Goal: Transaction & Acquisition: Obtain resource

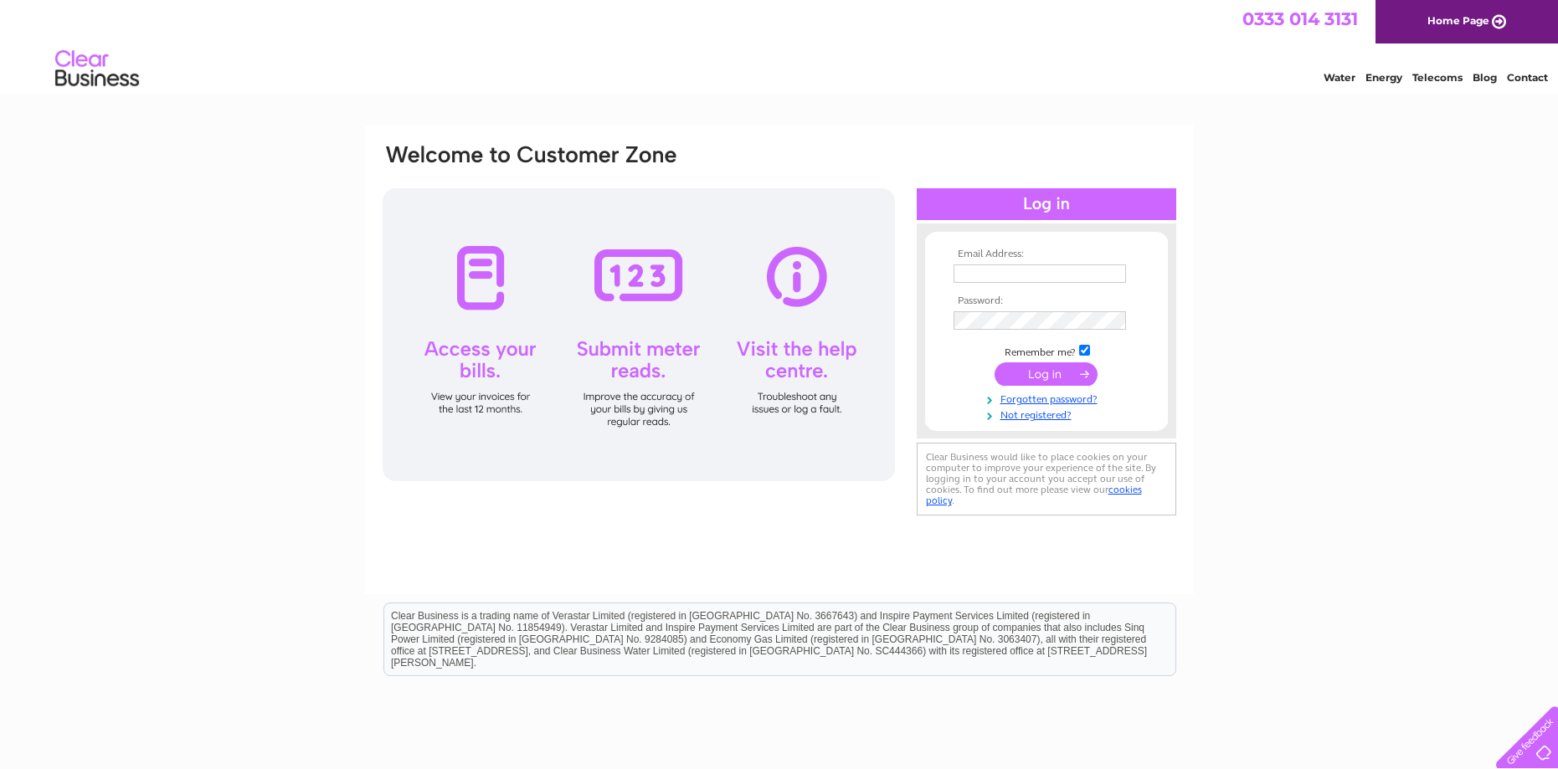
click at [1113, 271] on keeper-lock "Open Keeper Popup" at bounding box center [1114, 274] width 20 height 20
click at [1114, 274] on keeper-lock "Open Keeper Popup" at bounding box center [1114, 274] width 20 height 20
click at [988, 265] on input "text" at bounding box center [1040, 274] width 172 height 18
type input "jeanette@allianceaccountants.co.uk"
click at [1118, 317] on keeper-lock "Open Keeper Popup" at bounding box center [1114, 322] width 20 height 20
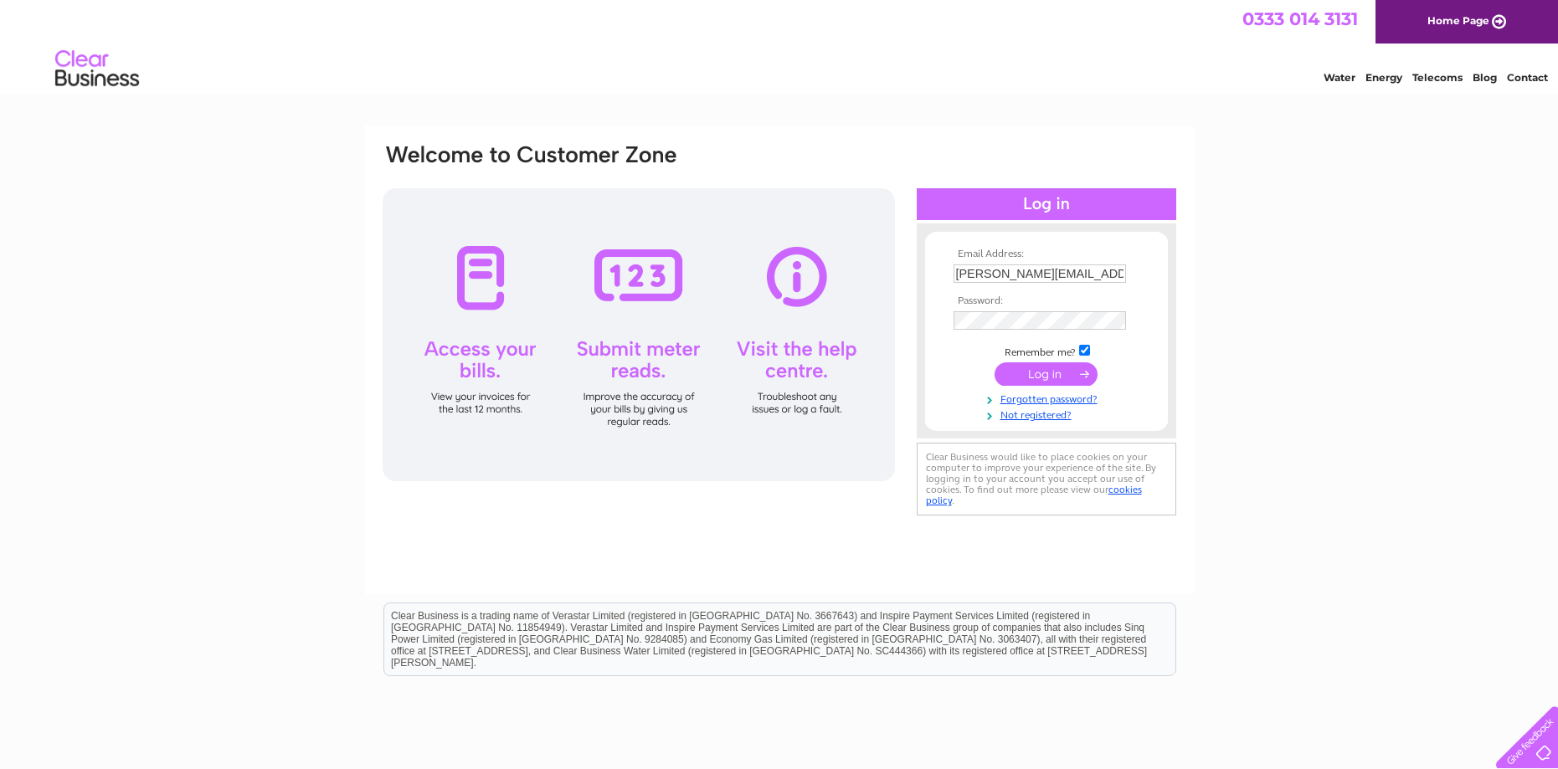
click at [952, 325] on keeper-shadow-container at bounding box center [952, 325] width 0 height 0
click at [1114, 320] on keeper-lock "Open Keeper Popup" at bounding box center [1114, 321] width 20 height 20
click at [1021, 368] on input "submit" at bounding box center [1046, 375] width 103 height 23
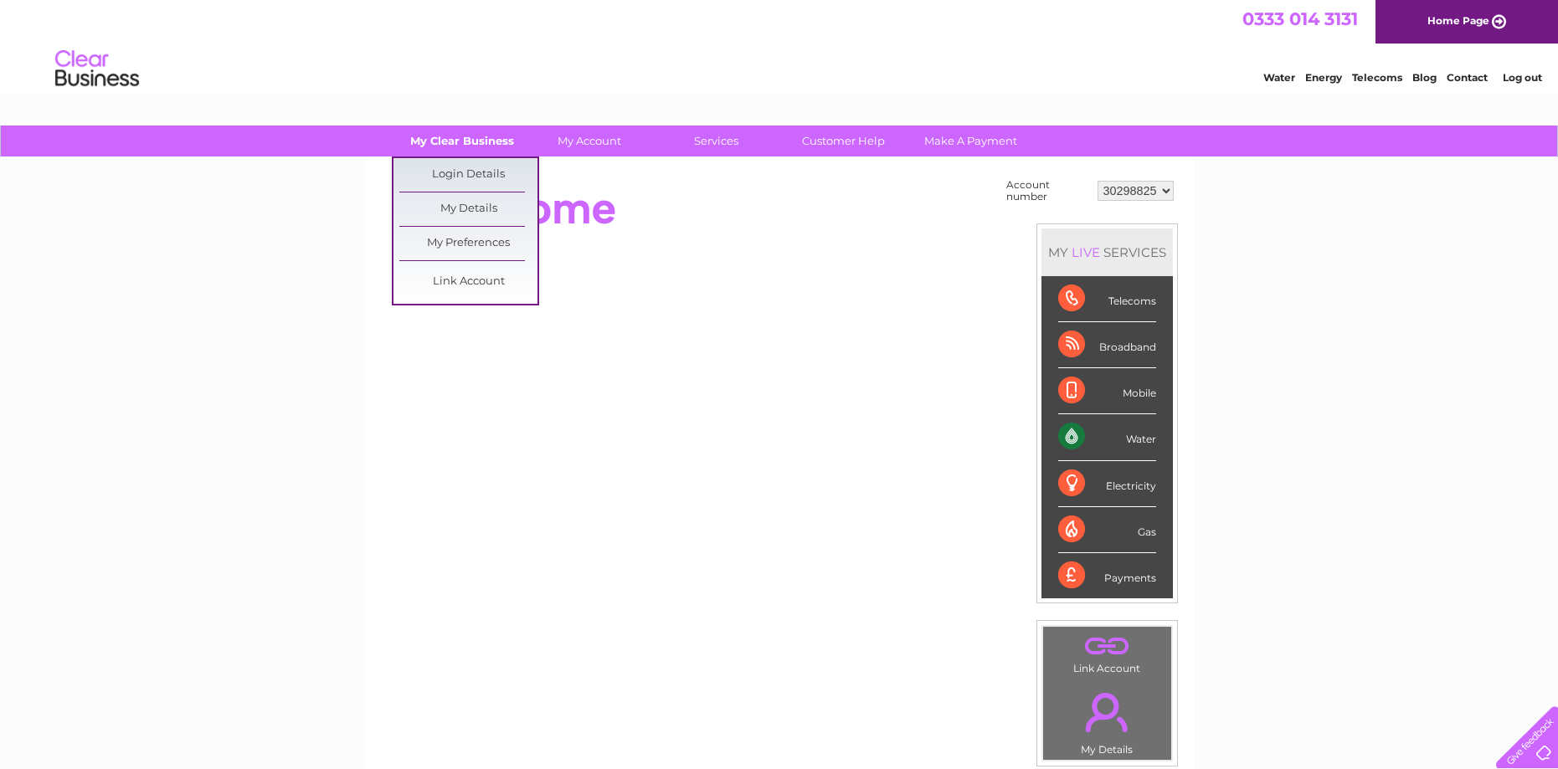
click at [472, 146] on link "My Clear Business" at bounding box center [462, 141] width 138 height 31
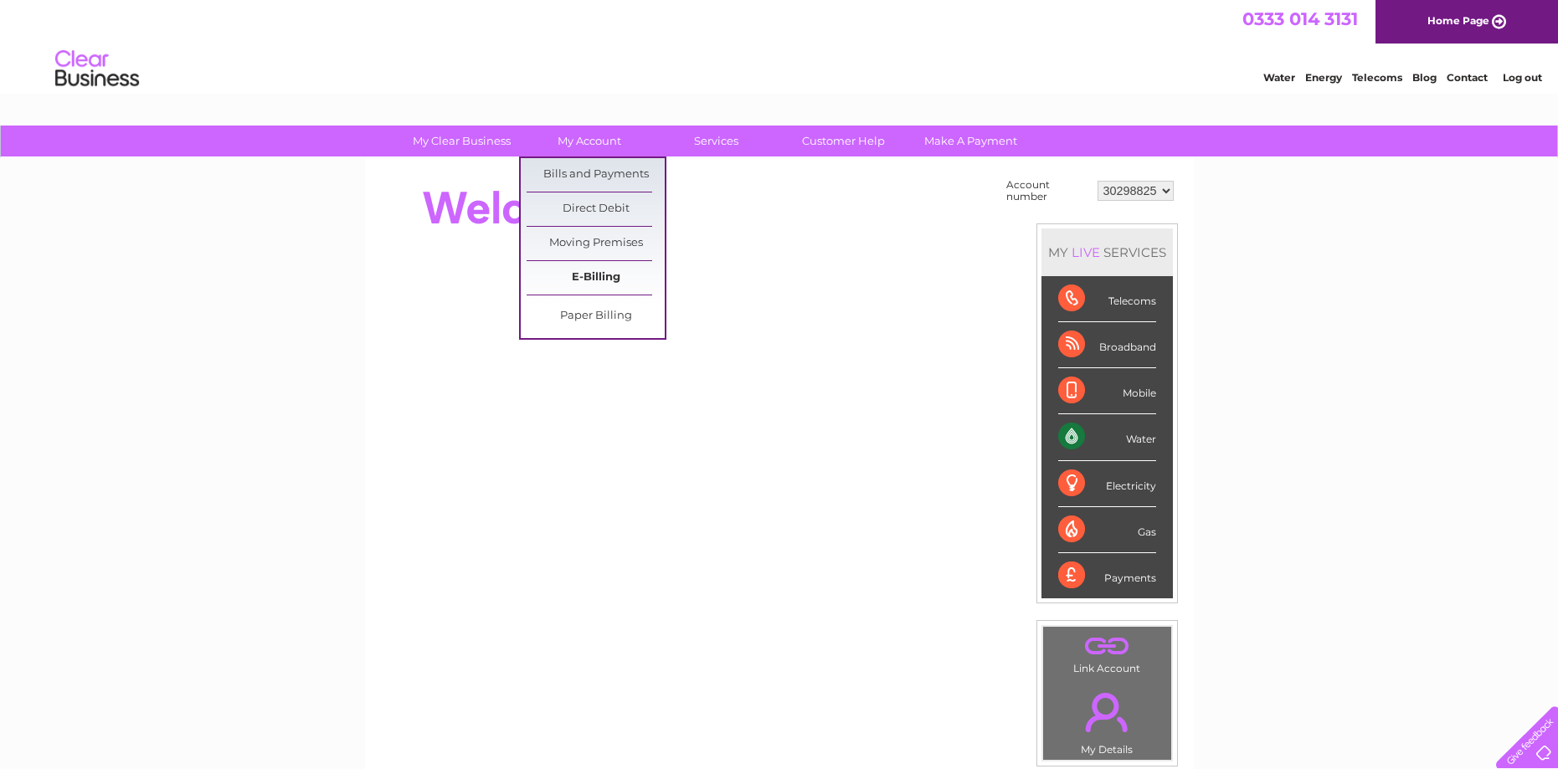
click at [589, 279] on link "E-Billing" at bounding box center [596, 277] width 138 height 33
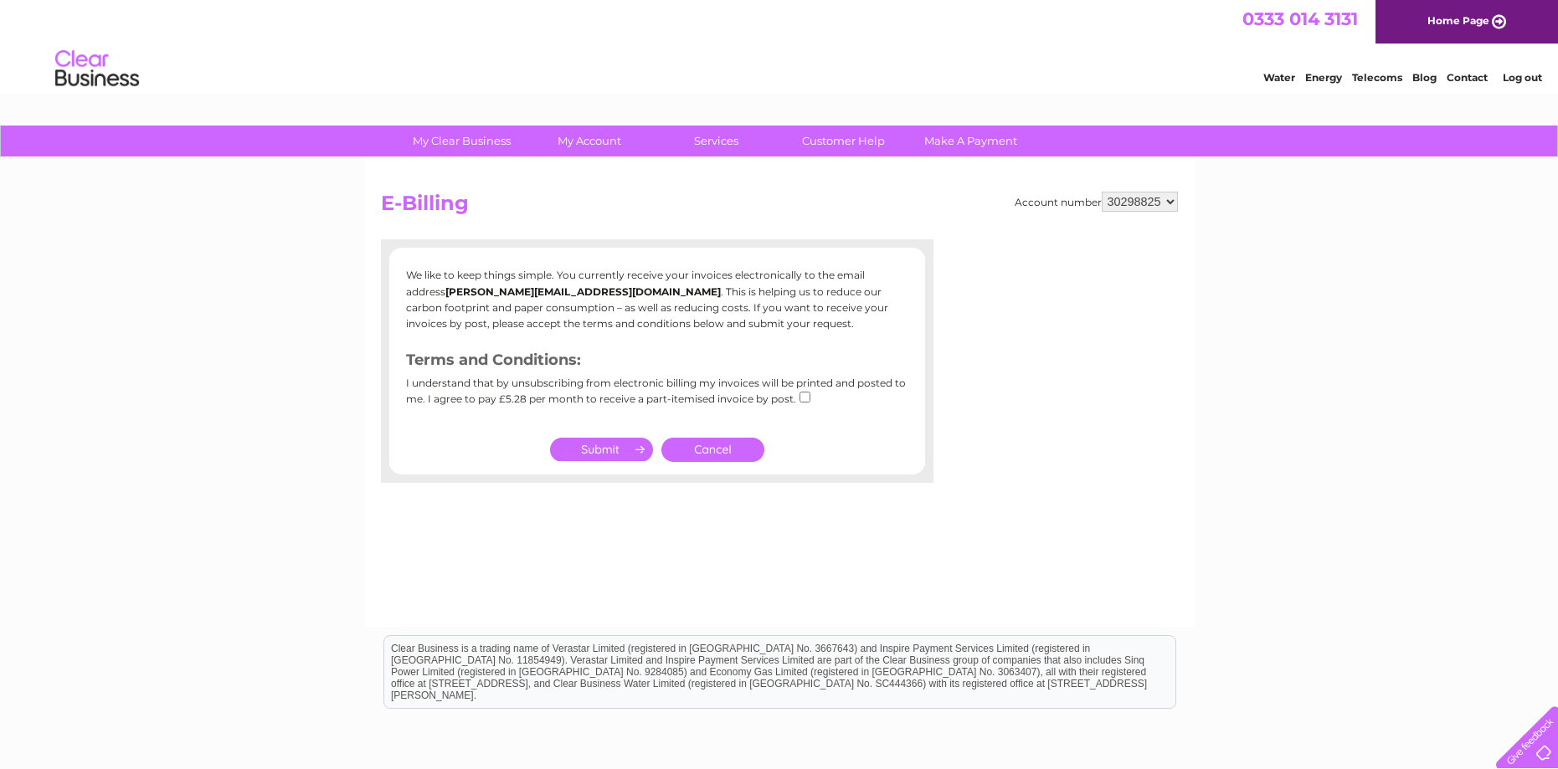
click at [707, 454] on link "Cancel" at bounding box center [712, 450] width 103 height 24
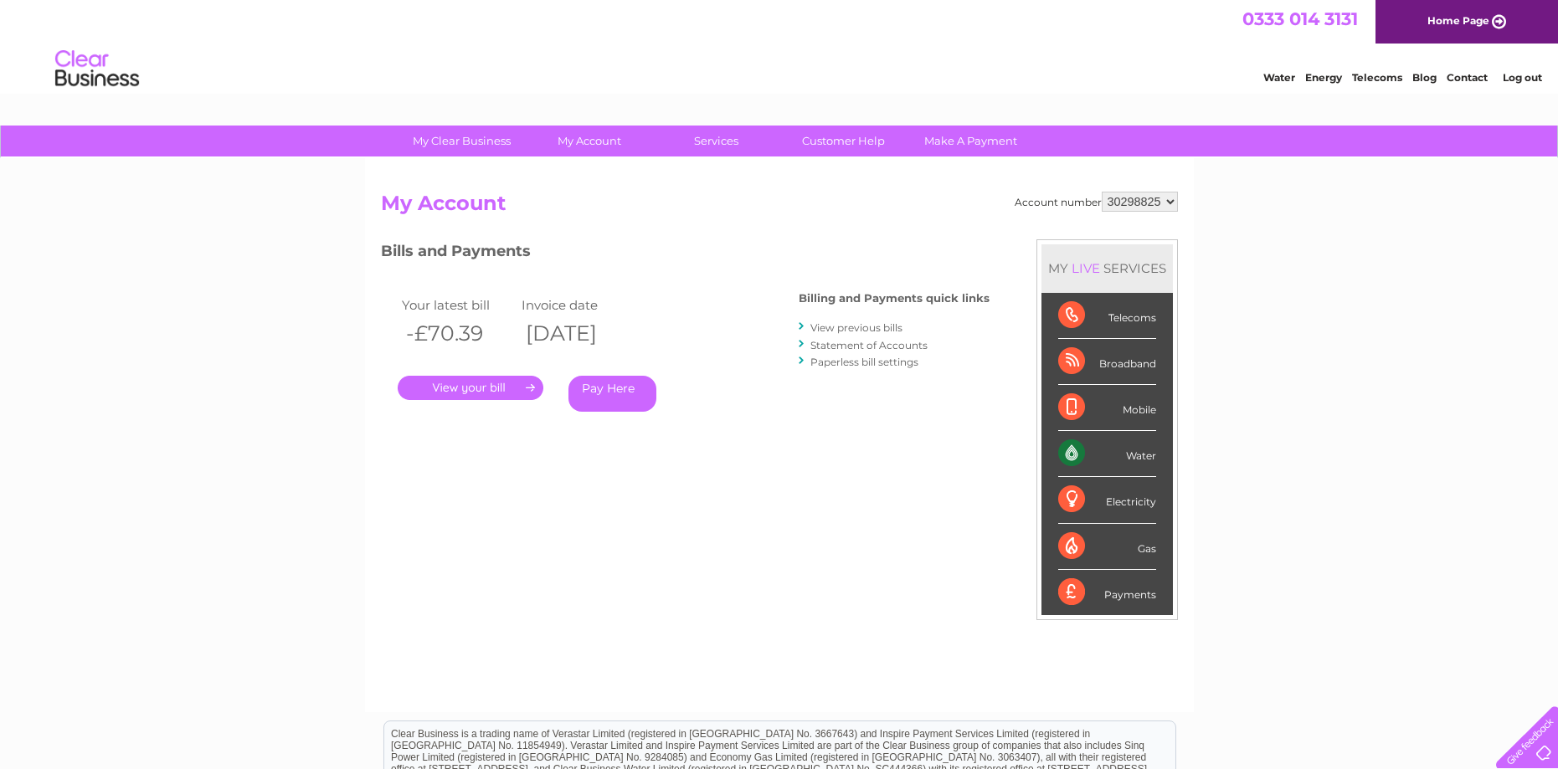
click at [474, 386] on link "." at bounding box center [471, 388] width 146 height 24
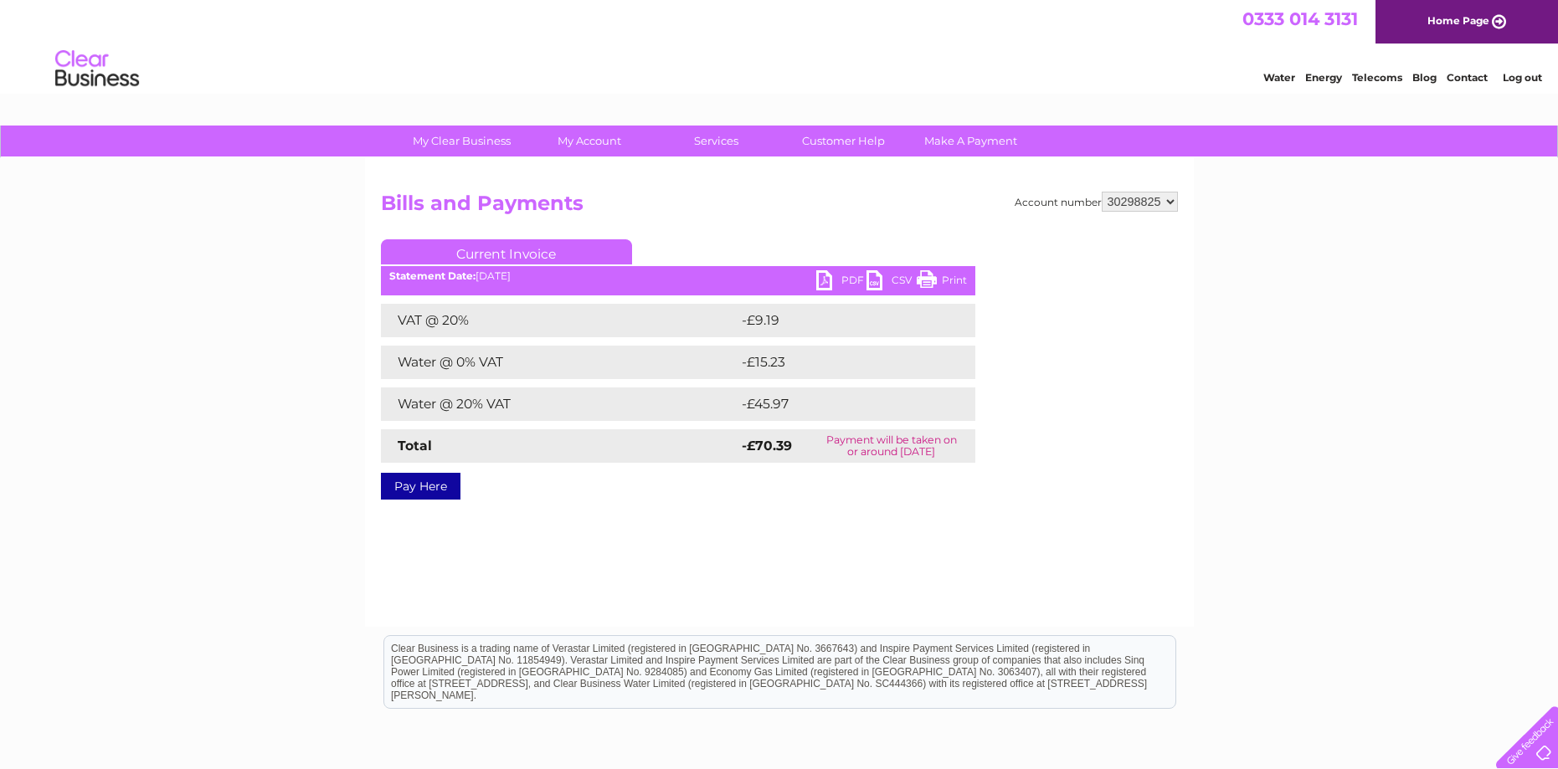
click at [856, 275] on link "PDF" at bounding box center [841, 282] width 50 height 24
